Goal: Information Seeking & Learning: Learn about a topic

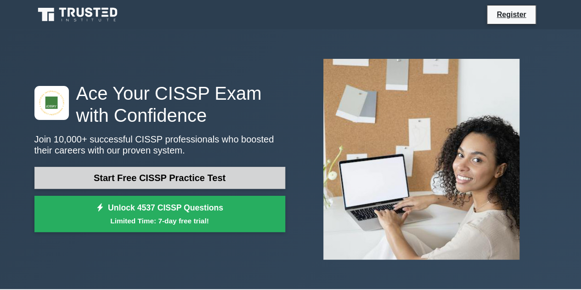
click at [201, 173] on link "Start Free CISSP Practice Test" at bounding box center [159, 178] width 251 height 22
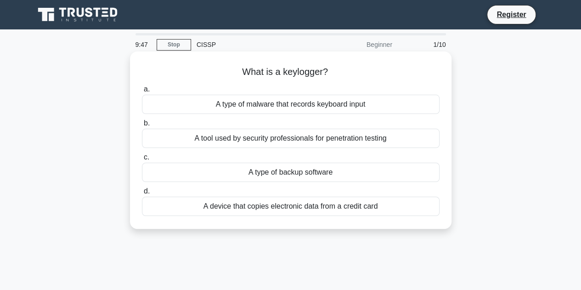
click at [216, 106] on div "A type of malware that records keyboard input" at bounding box center [290, 104] width 297 height 19
click at [142, 92] on input "a. A type of malware that records keyboard input" at bounding box center [142, 89] width 0 height 6
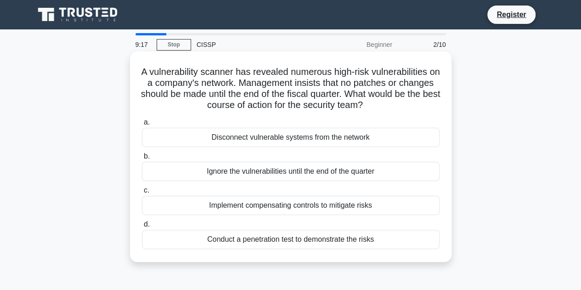
click at [229, 206] on div "Implement compensating controls to mitigate risks" at bounding box center [290, 204] width 297 height 19
click at [142, 193] on input "c. Implement compensating controls to mitigate risks" at bounding box center [142, 190] width 0 height 6
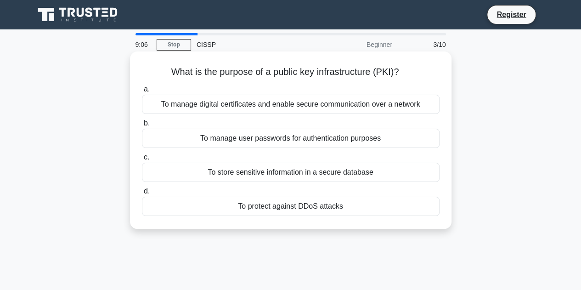
click at [261, 106] on div "To manage digital certificates and enable secure communication over a network" at bounding box center [290, 104] width 297 height 19
click at [142, 92] on input "a. To manage digital certificates and enable secure communication over a network" at bounding box center [142, 89] width 0 height 6
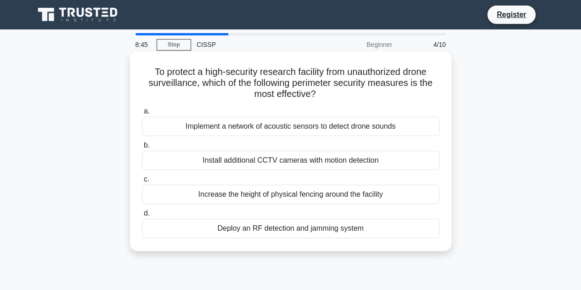
click at [263, 226] on div "Deploy an RF detection and jamming system" at bounding box center [290, 227] width 297 height 19
click at [142, 216] on input "d. Deploy an RF detection and jamming system" at bounding box center [142, 213] width 0 height 6
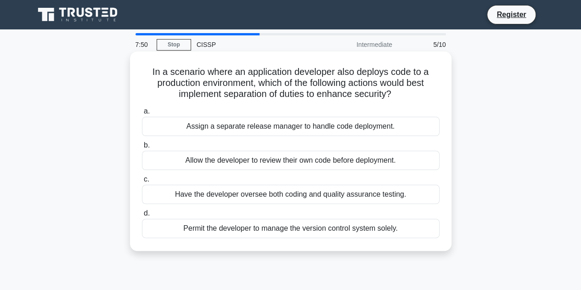
click at [284, 126] on div "Assign a separate release manager to handle code deployment." at bounding box center [290, 126] width 297 height 19
click at [142, 114] on input "a. Assign a separate release manager to handle code deployment." at bounding box center [142, 111] width 0 height 6
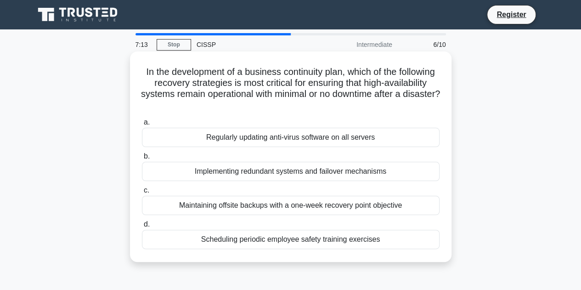
click at [273, 172] on div "Implementing redundant systems and failover mechanisms" at bounding box center [290, 171] width 297 height 19
click at [142, 159] on input "b. Implementing redundant systems and failover mechanisms" at bounding box center [142, 156] width 0 height 6
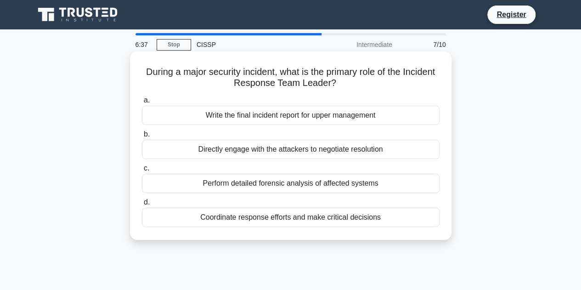
click at [268, 219] on div "Coordinate response efforts and make critical decisions" at bounding box center [290, 216] width 297 height 19
click at [142, 205] on input "d. Coordinate response efforts and make critical decisions" at bounding box center [142, 202] width 0 height 6
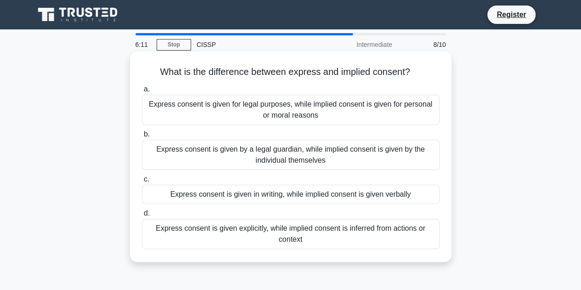
click at [289, 233] on div "Express consent is given explicitly, while implied consent is inferred from act…" at bounding box center [290, 233] width 297 height 30
click at [142, 216] on input "d. Express consent is given explicitly, while implied consent is inferred from …" at bounding box center [142, 213] width 0 height 6
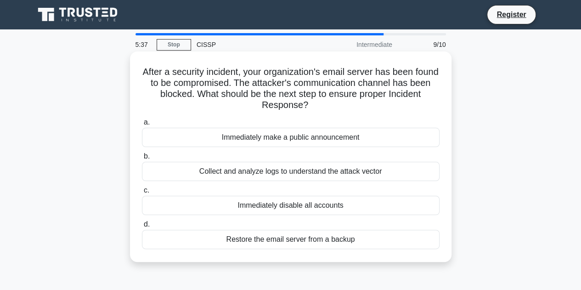
click at [296, 173] on div "Collect and analyze logs to understand the attack vector" at bounding box center [290, 171] width 297 height 19
click at [142, 159] on input "b. Collect and analyze logs to understand the attack vector" at bounding box center [142, 156] width 0 height 6
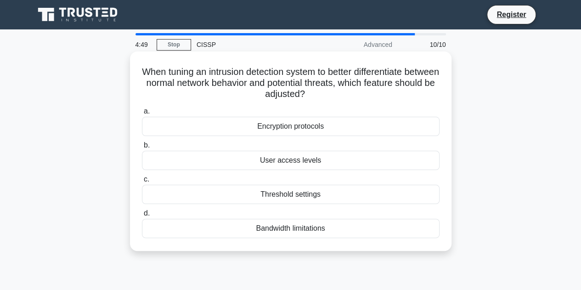
click at [289, 164] on div "User access levels" at bounding box center [290, 160] width 297 height 19
click at [142, 148] on input "b. User access levels" at bounding box center [142, 145] width 0 height 6
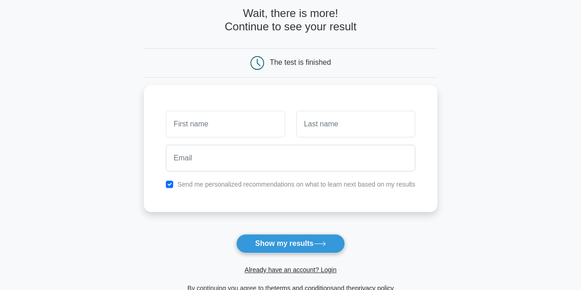
scroll to position [45, 0]
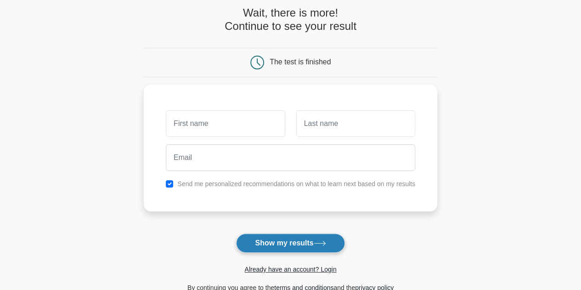
click at [286, 242] on button "Show my results" at bounding box center [290, 242] width 108 height 19
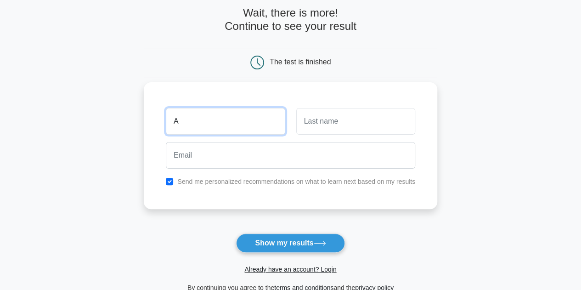
type input "A"
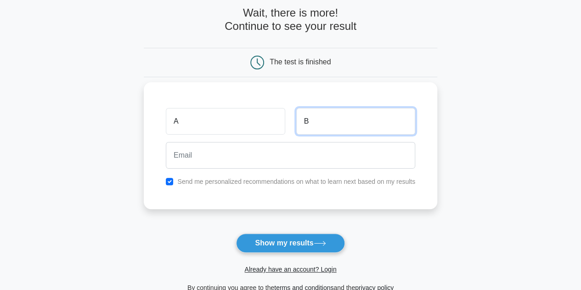
type input "B"
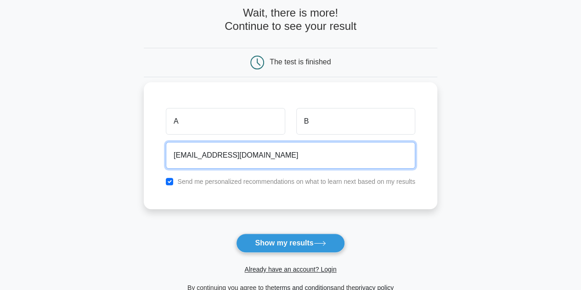
type input "[EMAIL_ADDRESS][DOMAIN_NAME]"
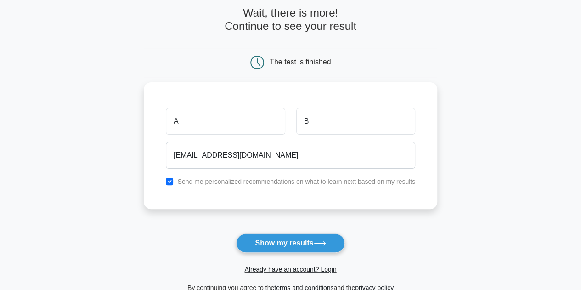
click at [174, 179] on div "Send me personalized recommendations on what to learn next based on my results" at bounding box center [290, 181] width 260 height 11
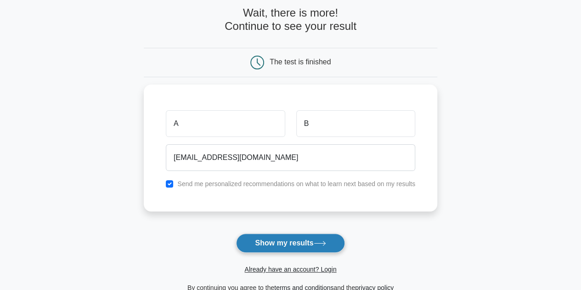
click at [302, 244] on button "Show my results" at bounding box center [290, 242] width 108 height 19
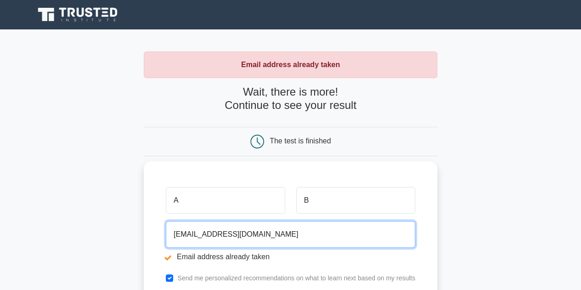
click at [186, 234] on input "[EMAIL_ADDRESS][DOMAIN_NAME]" at bounding box center [290, 234] width 249 height 27
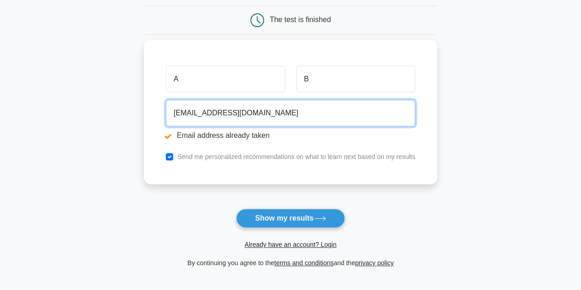
scroll to position [145, 0]
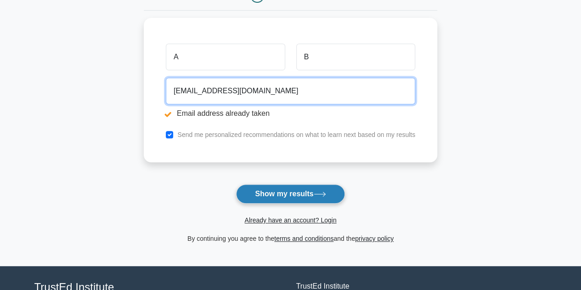
type input "abc2050@gmail.com"
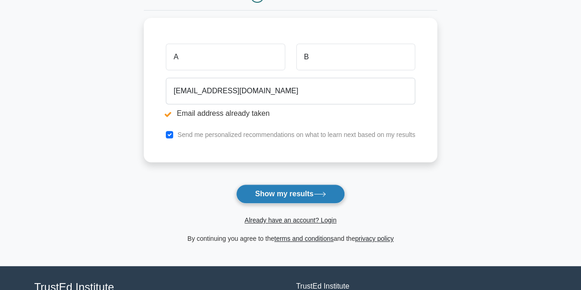
click at [271, 193] on button "Show my results" at bounding box center [290, 193] width 108 height 19
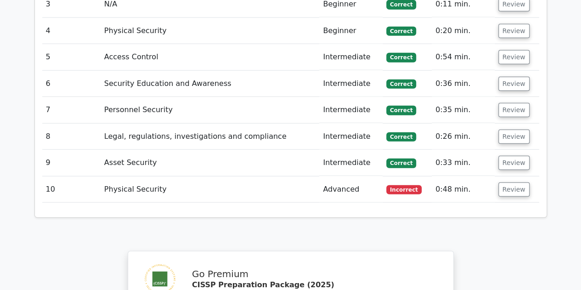
scroll to position [1116, 0]
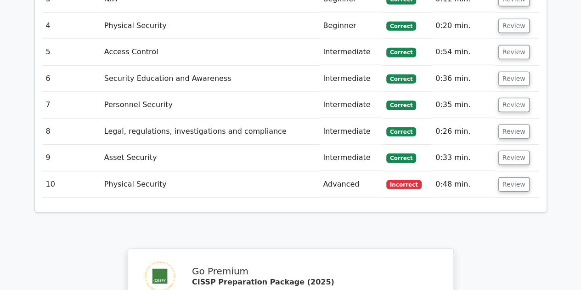
click at [329, 171] on td "Advanced" at bounding box center [350, 184] width 63 height 26
click at [48, 171] on td "10" at bounding box center [71, 184] width 58 height 26
click at [506, 177] on button "Review" at bounding box center [513, 184] width 31 height 14
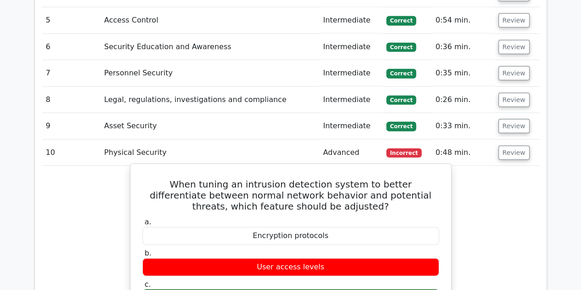
scroll to position [1148, 0]
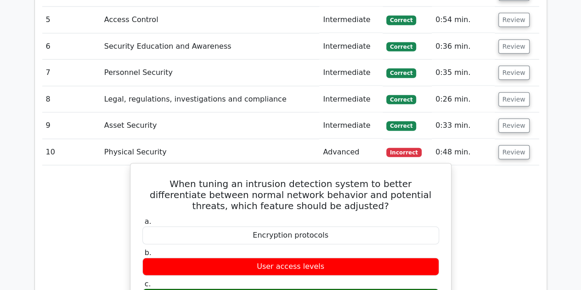
click at [311, 257] on div "User access levels" at bounding box center [290, 266] width 296 height 18
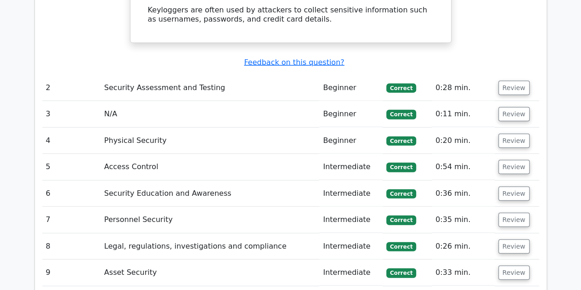
scroll to position [1005, 0]
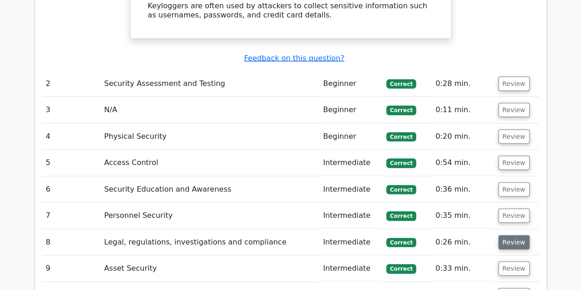
click at [504, 235] on button "Review" at bounding box center [513, 242] width 31 height 14
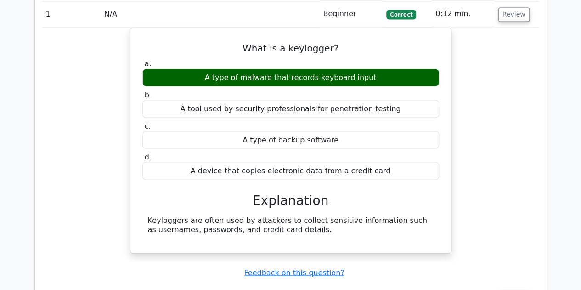
scroll to position [773, 0]
